Goal: Information Seeking & Learning: Understand process/instructions

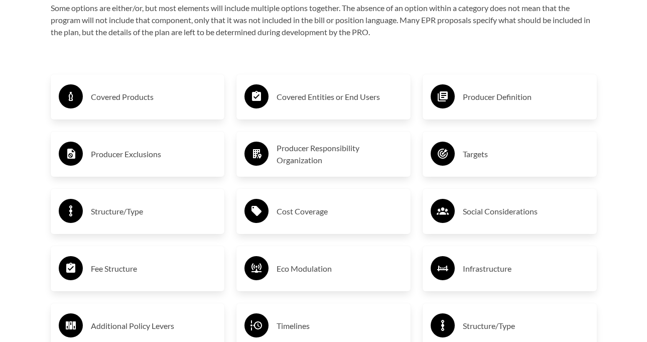
scroll to position [1596, 0]
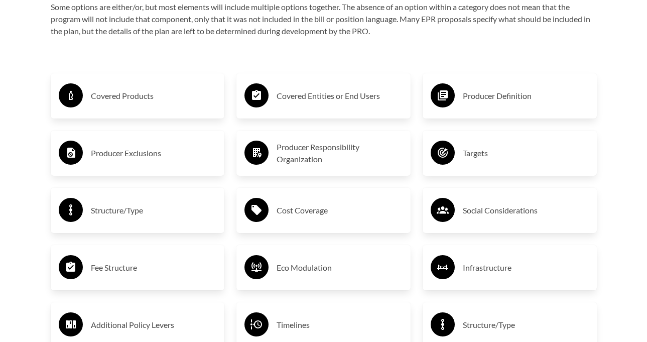
click at [132, 103] on h3 "Covered Products" at bounding box center [154, 96] width 126 height 16
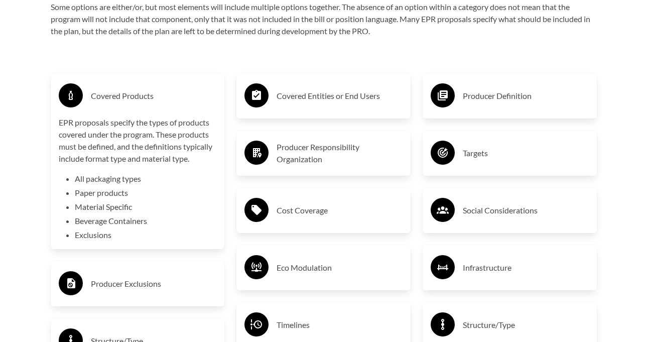
drag, startPoint x: 132, startPoint y: 103, endPoint x: 121, endPoint y: 95, distance: 13.6
click at [121, 95] on h3 "Covered Products" at bounding box center [154, 96] width 126 height 16
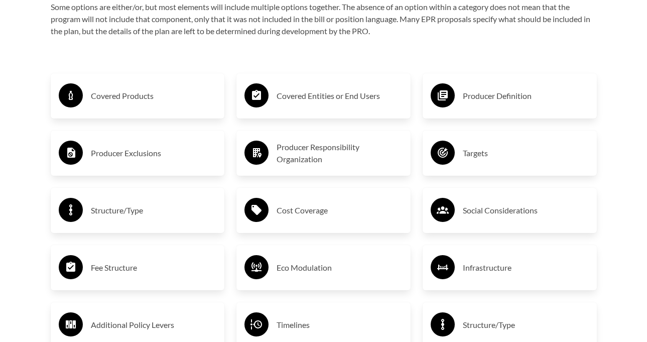
click at [178, 158] on h3 "Producer Exclusions" at bounding box center [154, 153] width 126 height 16
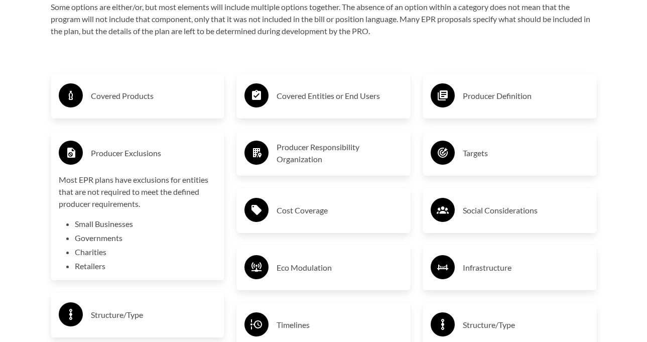
click at [178, 158] on h3 "Producer Exclusions" at bounding box center [154, 153] width 126 height 16
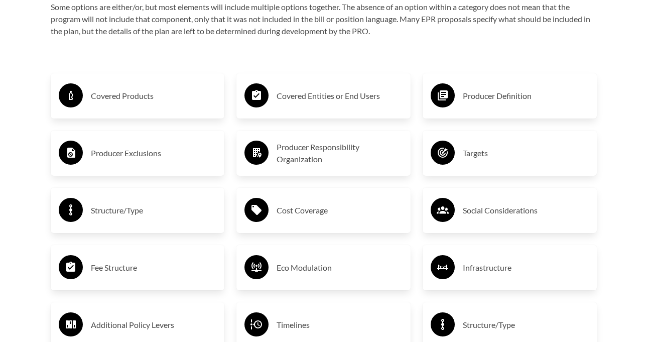
click at [178, 215] on h3 "Structure/Type" at bounding box center [154, 210] width 126 height 16
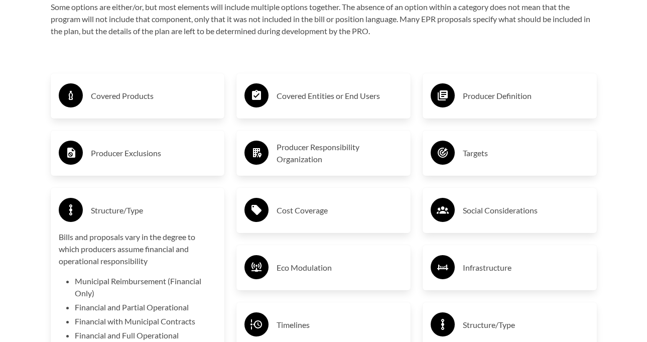
click at [178, 215] on h3 "Structure/Type" at bounding box center [154, 210] width 126 height 16
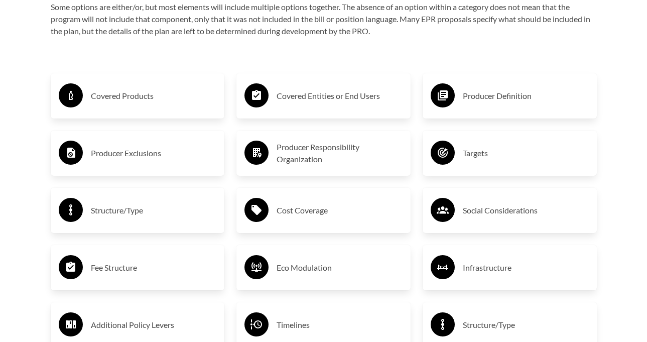
click at [172, 274] on h3 "Fee Structure" at bounding box center [154, 267] width 126 height 16
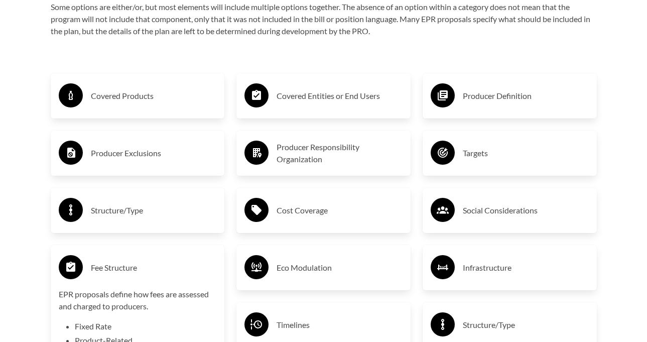
click at [172, 274] on h3 "Fee Structure" at bounding box center [154, 267] width 126 height 16
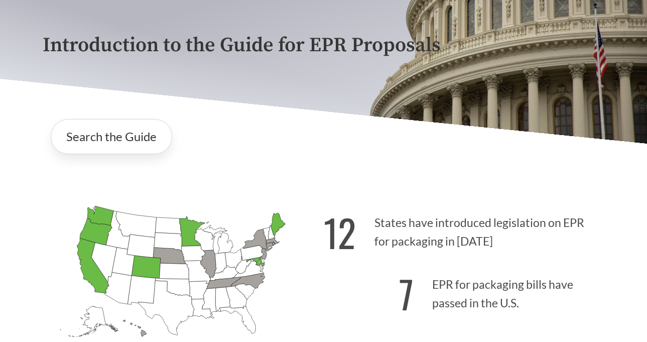
scroll to position [0, 0]
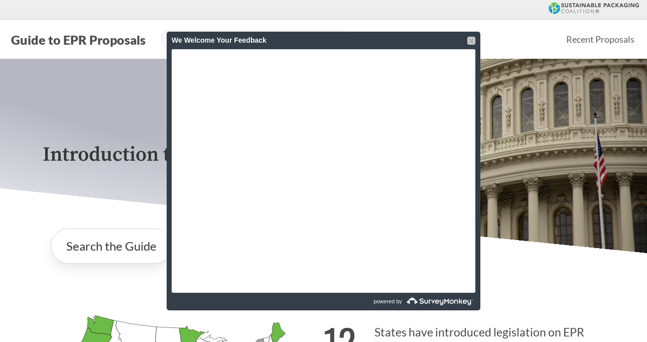
click at [471, 40] on div at bounding box center [471, 41] width 8 height 8
